Goal: Information Seeking & Learning: Learn about a topic

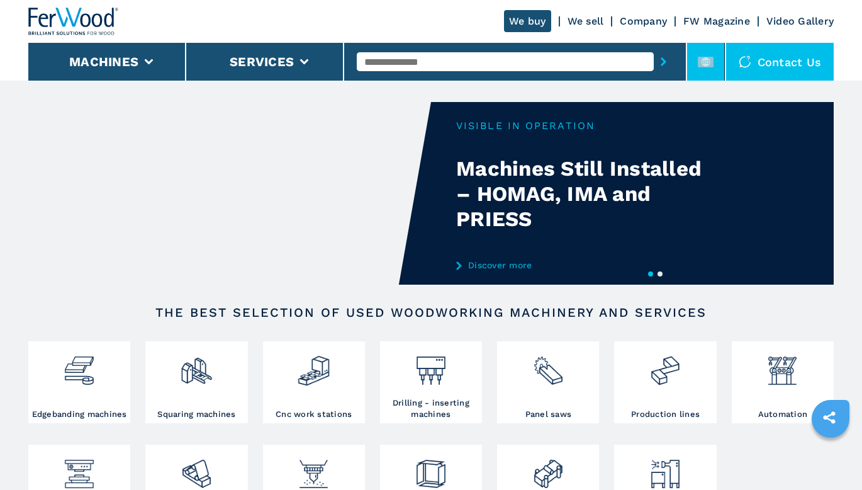
click at [707, 61] on icon at bounding box center [706, 62] width 16 height 16
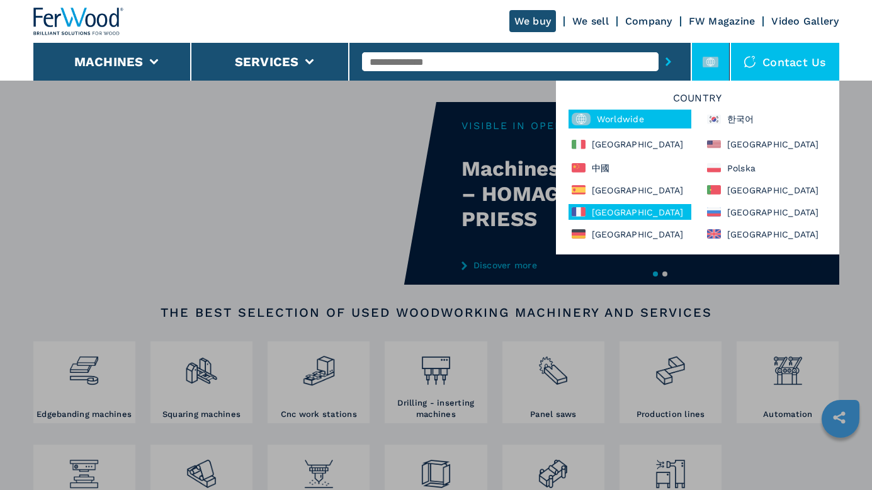
click at [610, 208] on div "France" at bounding box center [629, 212] width 123 height 16
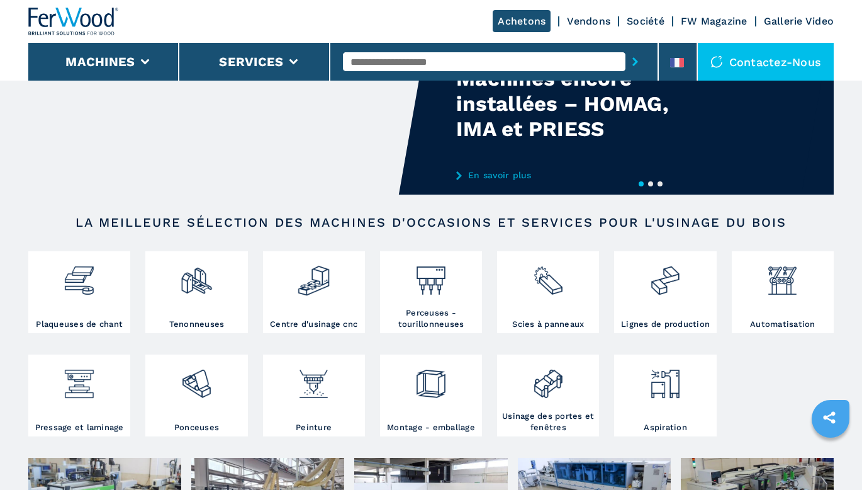
scroll to position [126, 0]
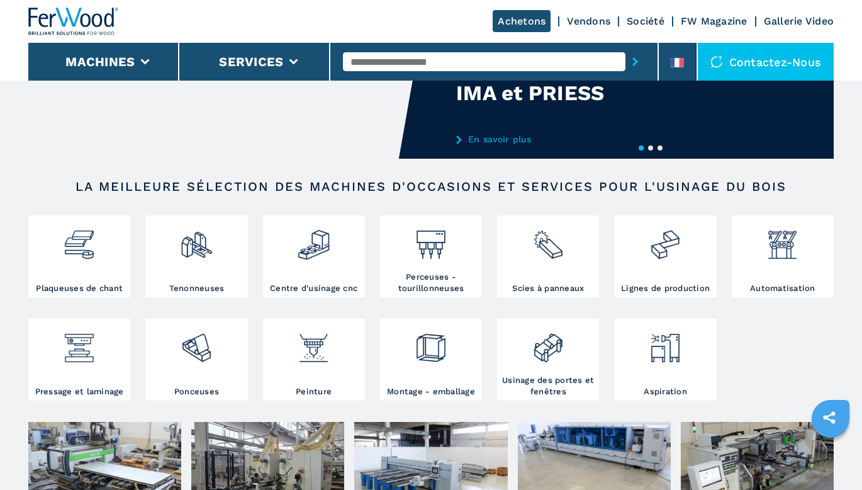
click at [463, 56] on input "text" at bounding box center [484, 61] width 283 height 19
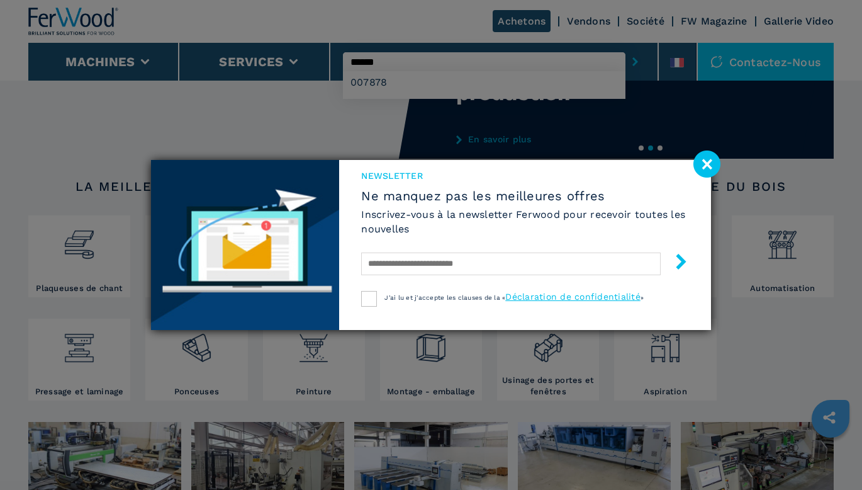
type input "******"
click at [450, 82] on div "Newsletter Ne manquez pas les meilleures offres Inscrivez-vous à la newsletter …" at bounding box center [431, 245] width 862 height 490
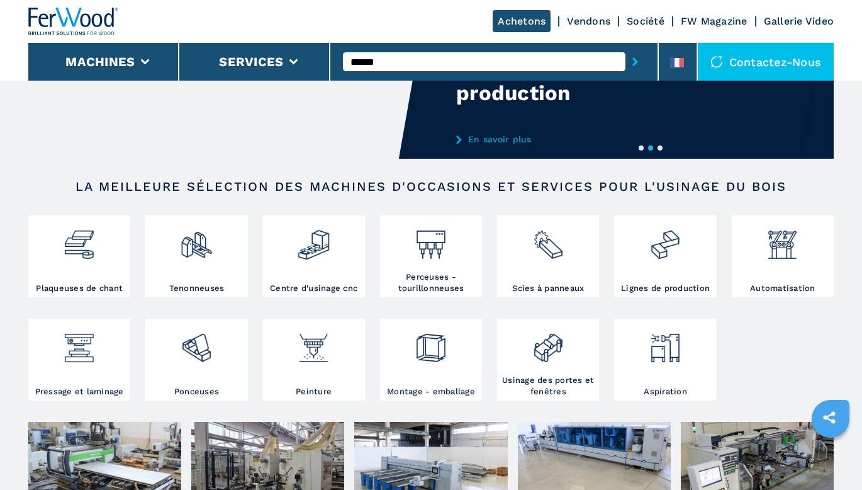
click at [634, 60] on icon "submit-button" at bounding box center [635, 61] width 6 height 9
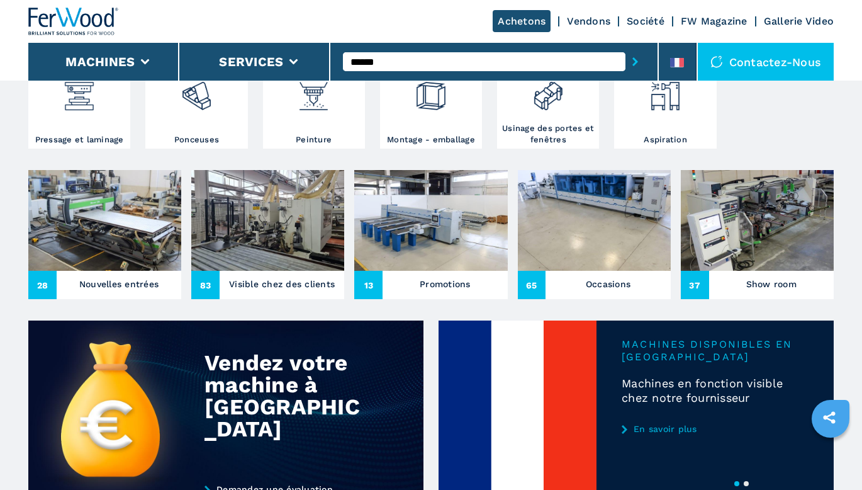
scroll to position [425, 0]
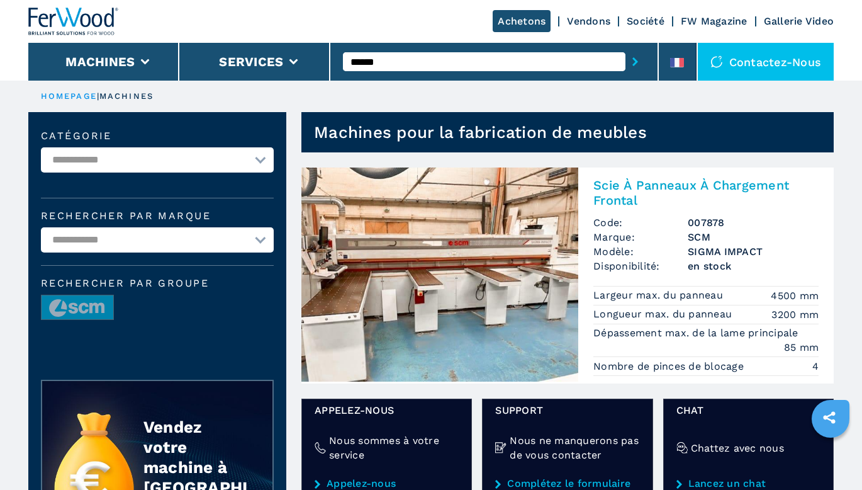
click at [418, 300] on img at bounding box center [439, 274] width 277 height 214
click at [442, 262] on img at bounding box center [439, 274] width 277 height 214
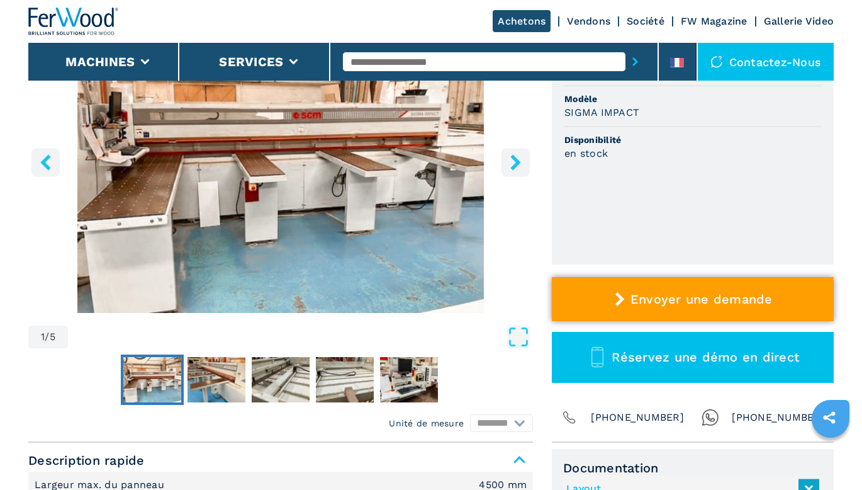
scroll to position [315, 0]
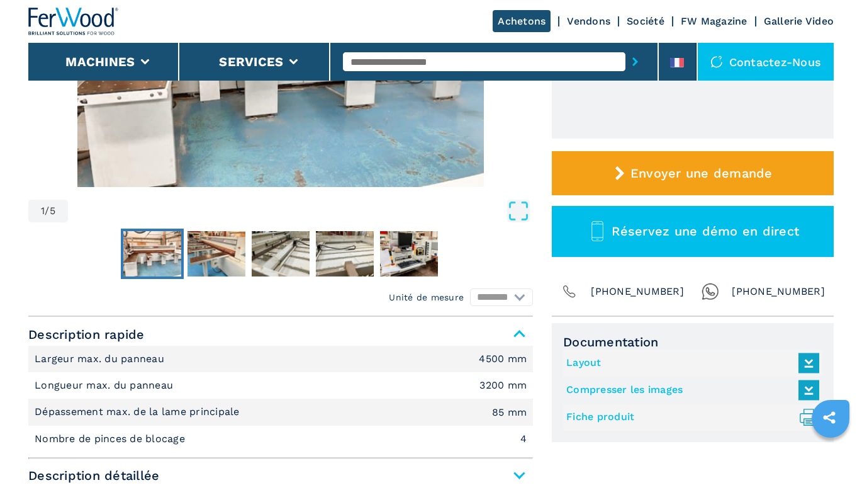
click at [619, 419] on link "Fiche produit .prefix__st0{stroke-linecap:round;stroke-linejoin:round}.prefix__…" at bounding box center [689, 417] width 247 height 21
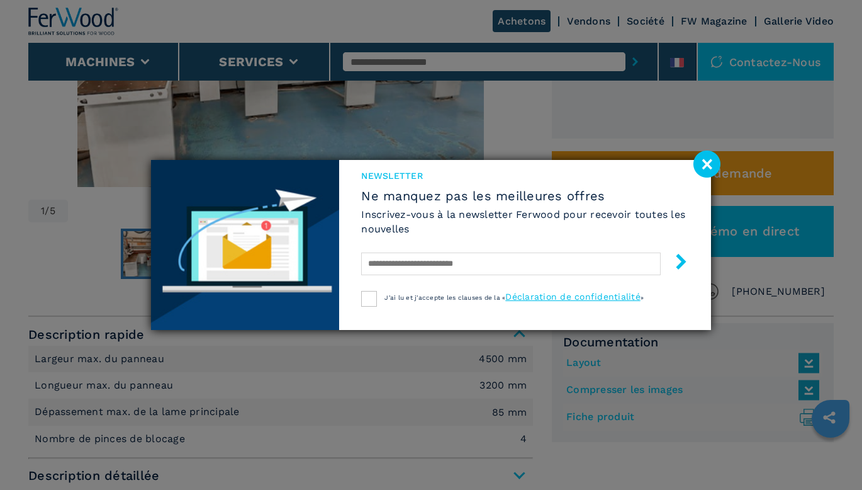
click at [715, 164] on image at bounding box center [706, 163] width 27 height 27
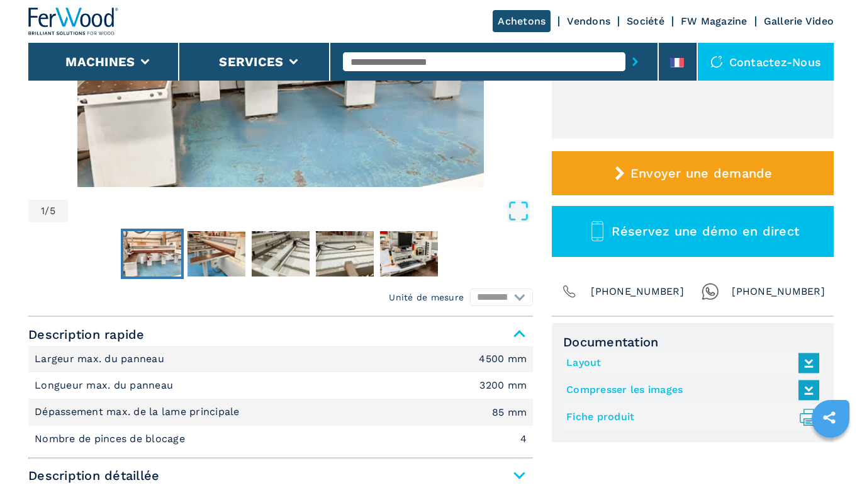
click at [680, 381] on link "Compresser les images" at bounding box center [689, 389] width 247 height 21
click at [588, 361] on link "Layout" at bounding box center [689, 362] width 247 height 21
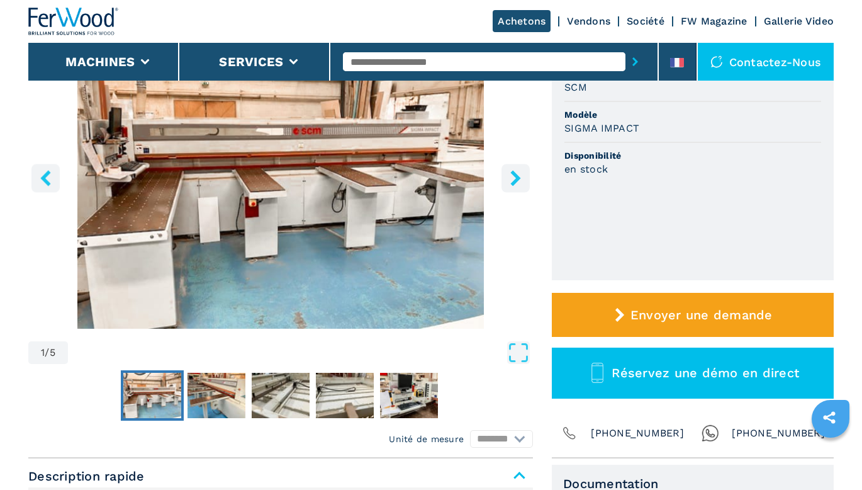
scroll to position [0, 0]
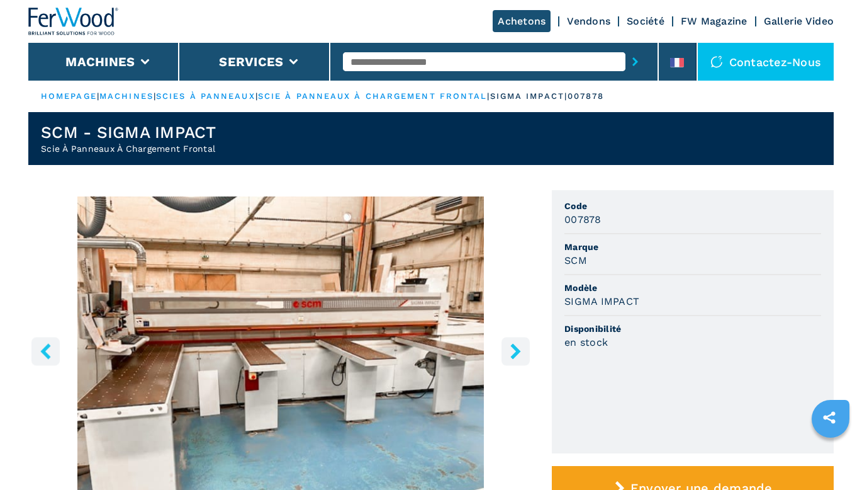
click at [466, 57] on input "text" at bounding box center [484, 61] width 283 height 19
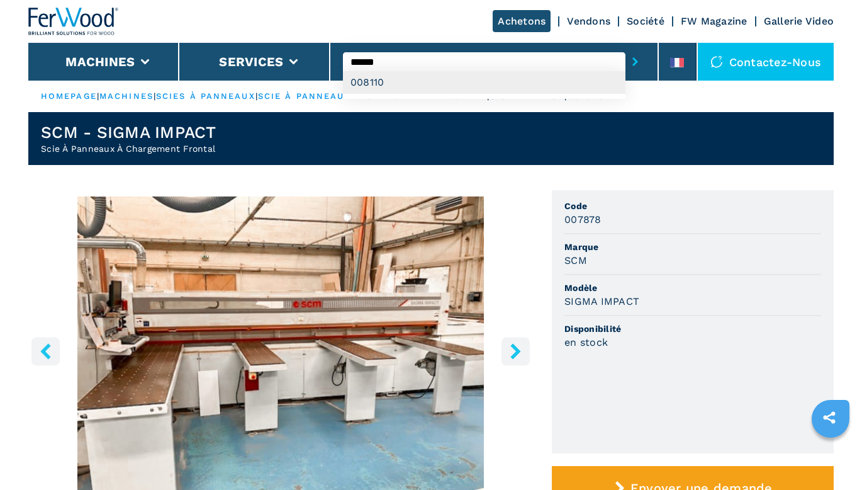
type input "******"
click at [466, 79] on div "008110" at bounding box center [484, 82] width 283 height 23
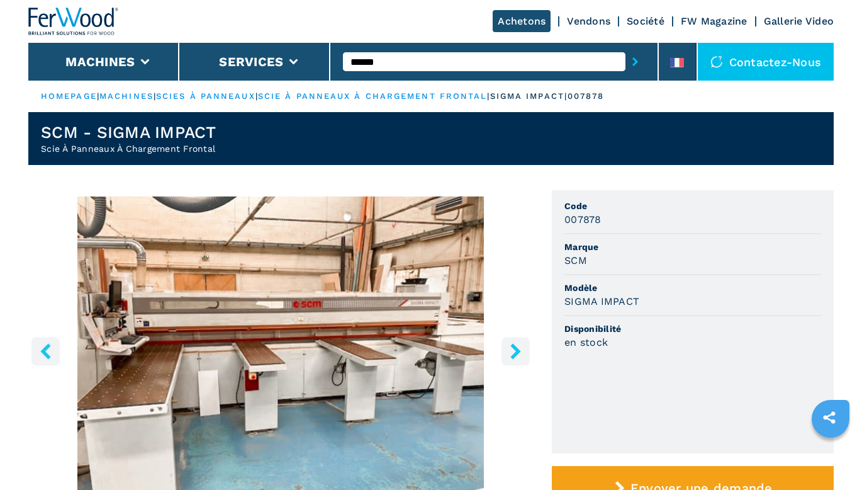
click at [636, 55] on button "submit-button" at bounding box center [635, 61] width 20 height 29
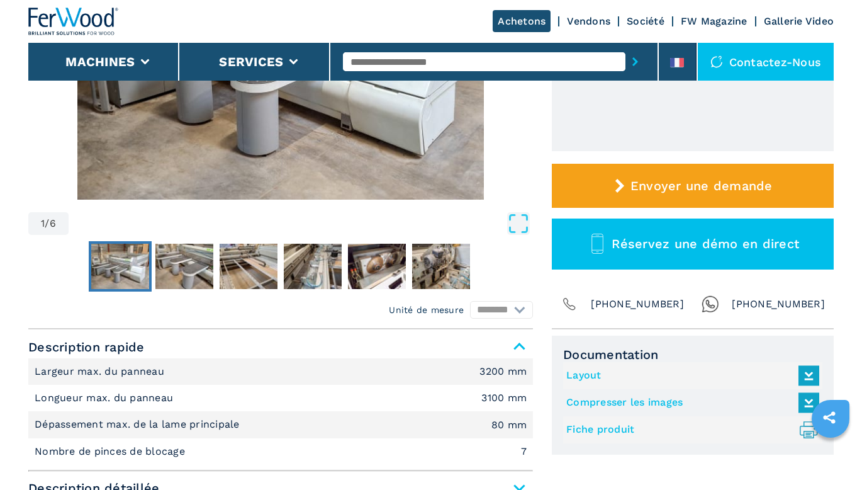
scroll to position [378, 0]
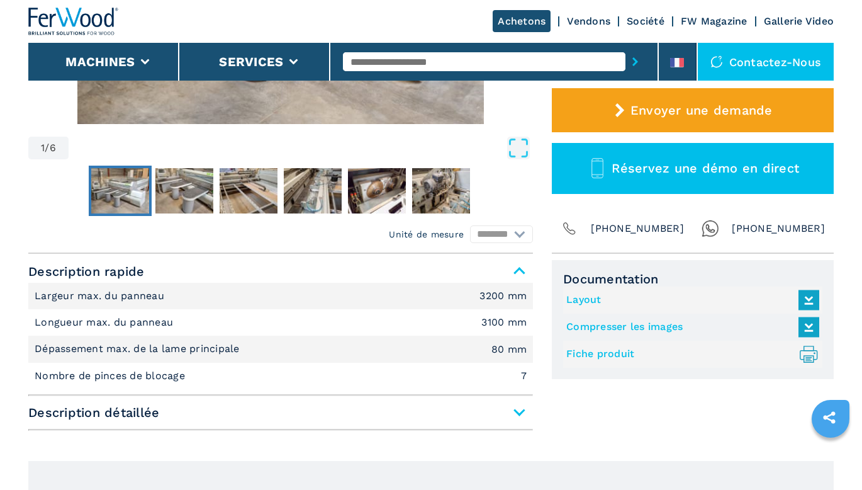
click at [629, 351] on link "Fiche produit .prefix__st0{stroke-linecap:round;stroke-linejoin:round}.prefix__…" at bounding box center [689, 354] width 247 height 21
click at [642, 326] on link "Compresser les images" at bounding box center [689, 327] width 247 height 21
click at [591, 298] on link "Layout" at bounding box center [689, 299] width 247 height 21
click at [464, 58] on input "text" at bounding box center [484, 61] width 283 height 19
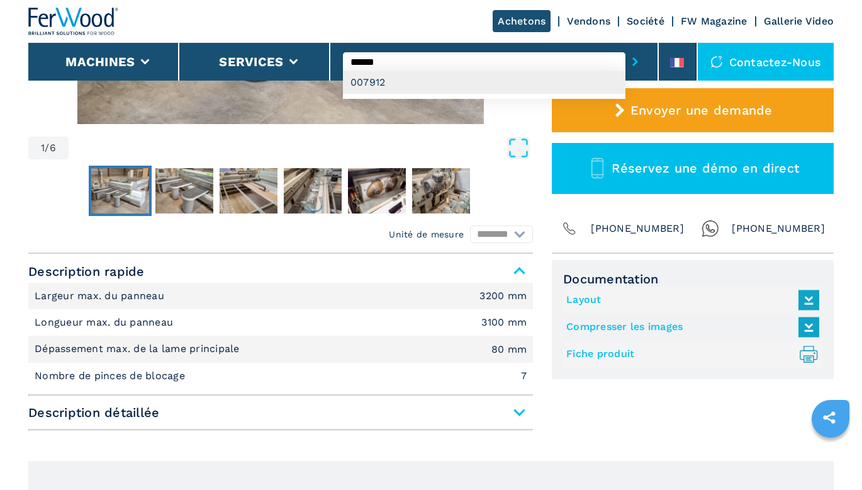
type input "******"
click at [440, 86] on div "007912" at bounding box center [484, 82] width 283 height 23
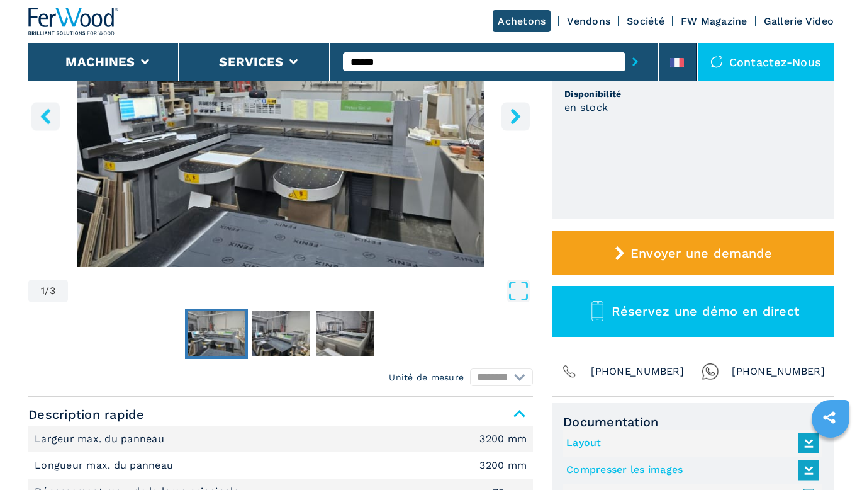
scroll to position [315, 0]
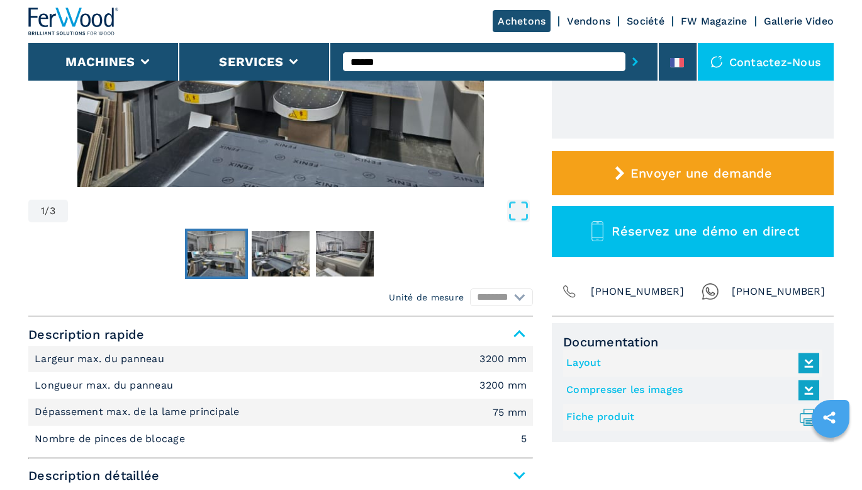
click at [608, 417] on link "Fiche produit .prefix__st0{stroke-linecap:round;stroke-linejoin:round}.prefix__…" at bounding box center [689, 417] width 247 height 21
click at [608, 389] on link "Compresser les images" at bounding box center [689, 389] width 247 height 21
click at [593, 359] on link "Layout" at bounding box center [689, 362] width 247 height 21
